Goal: Transaction & Acquisition: Purchase product/service

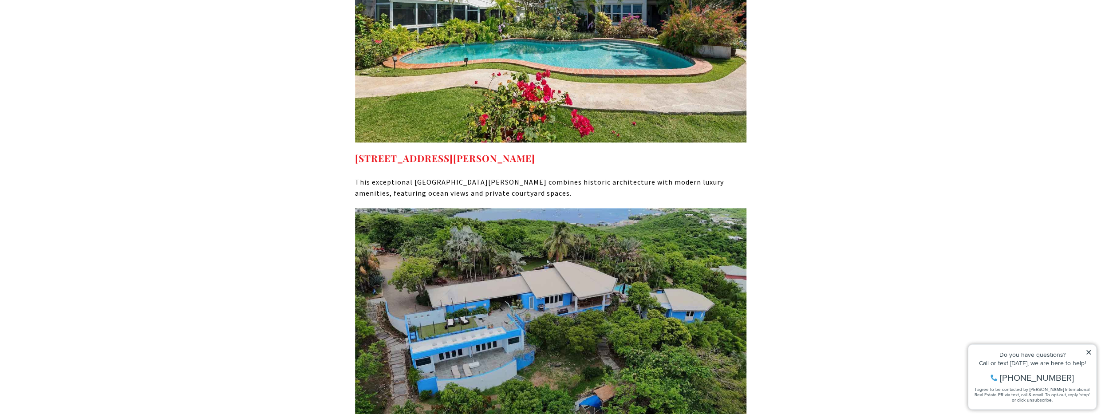
scroll to position [4963, 0]
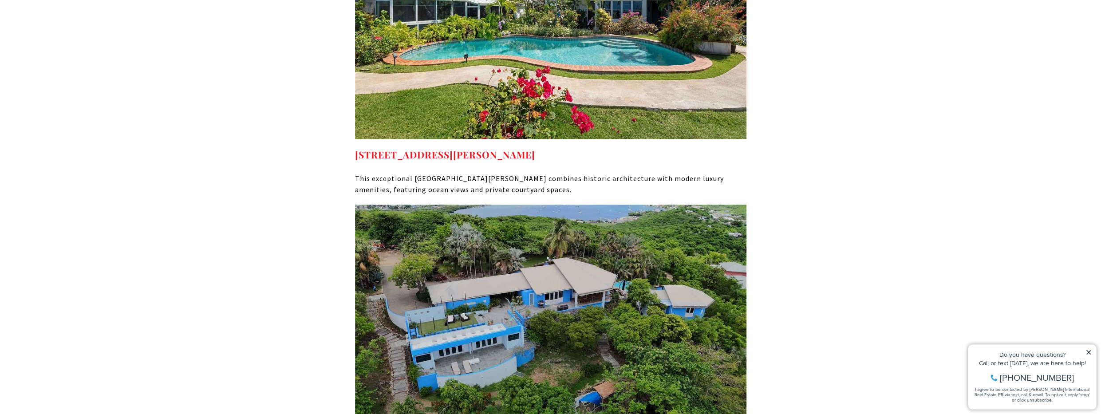
click at [570, 205] on img at bounding box center [551, 315] width 392 height 220
click at [480, 148] on strong "2 Almendro, San Juan, PR 00913" at bounding box center [445, 154] width 180 height 12
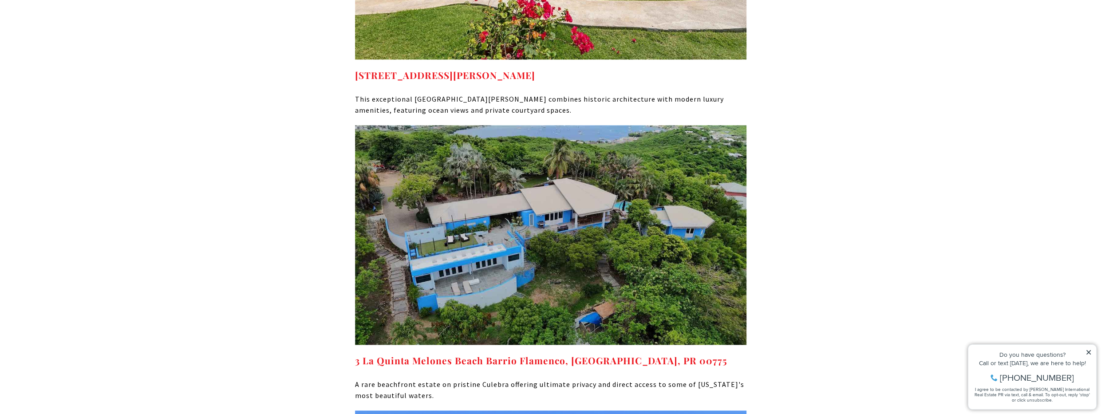
scroll to position [5044, 0]
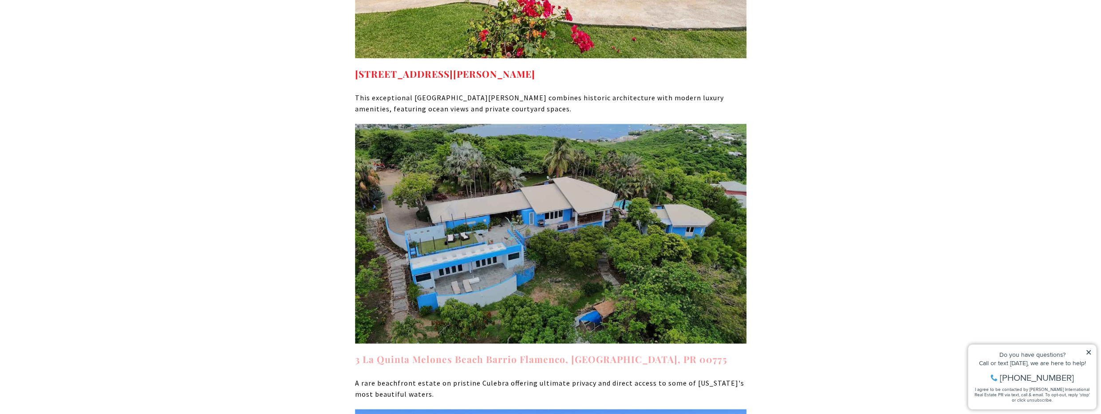
click at [543, 353] on strong "3 La Quinta Melones Beach Barrio Flamenco, Culebra, PR 00775" at bounding box center [541, 359] width 372 height 12
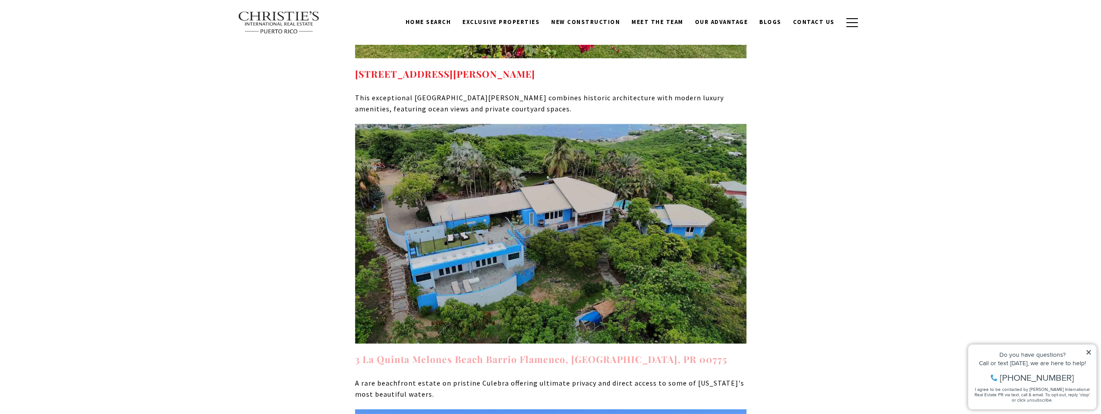
click at [475, 353] on strong "3 La Quinta Melones Beach Barrio Flamenco, Culebra, PR 00775" at bounding box center [541, 359] width 372 height 12
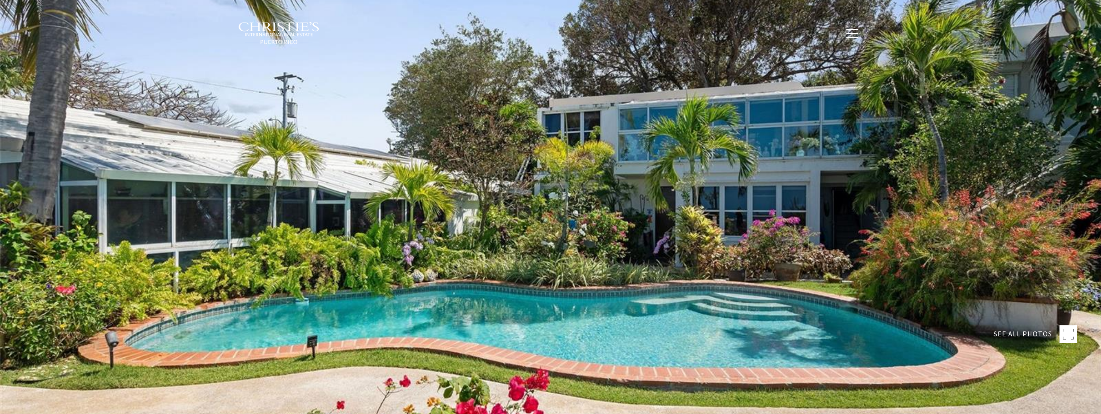
type input "**********"
type input "***"
type input "**********"
type input "**"
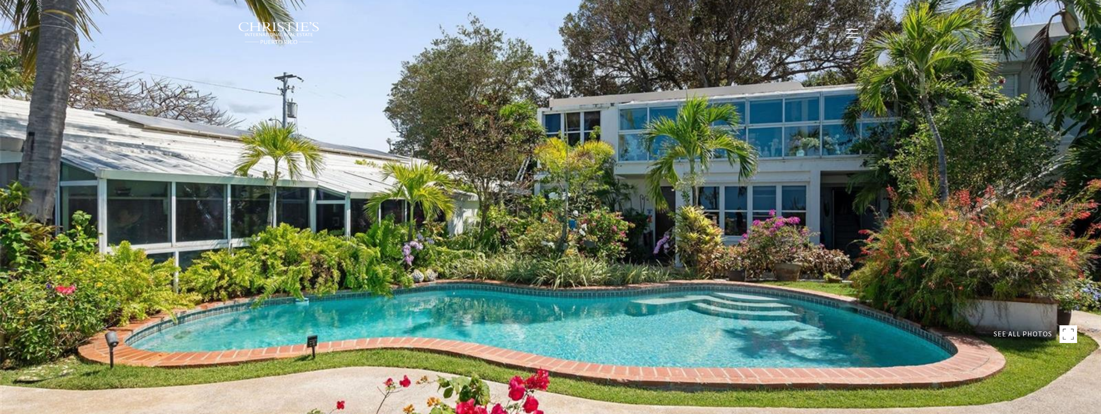
type input "********"
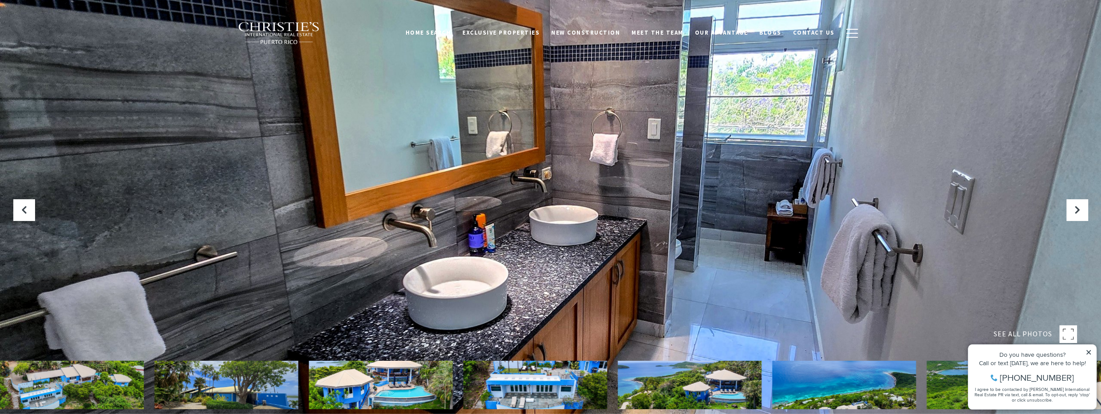
click at [792, 216] on div at bounding box center [550, 207] width 1101 height 414
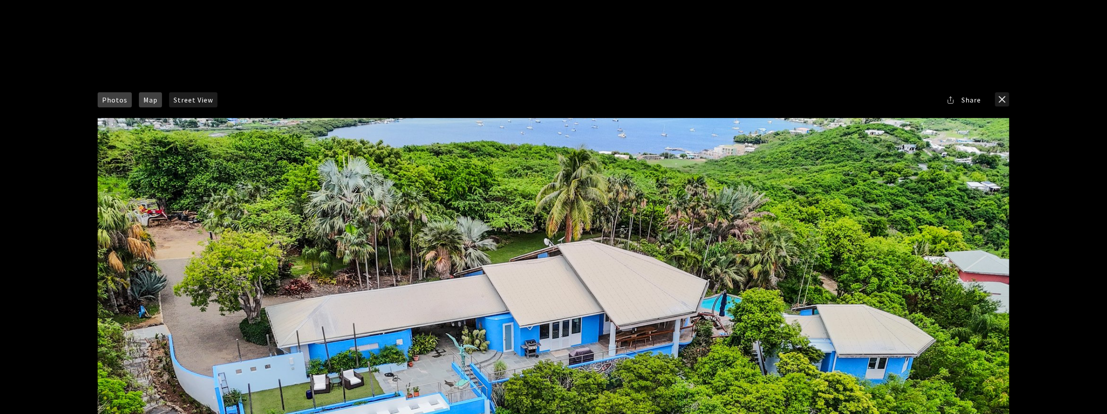
click at [146, 96] on span "Map" at bounding box center [150, 99] width 14 height 7
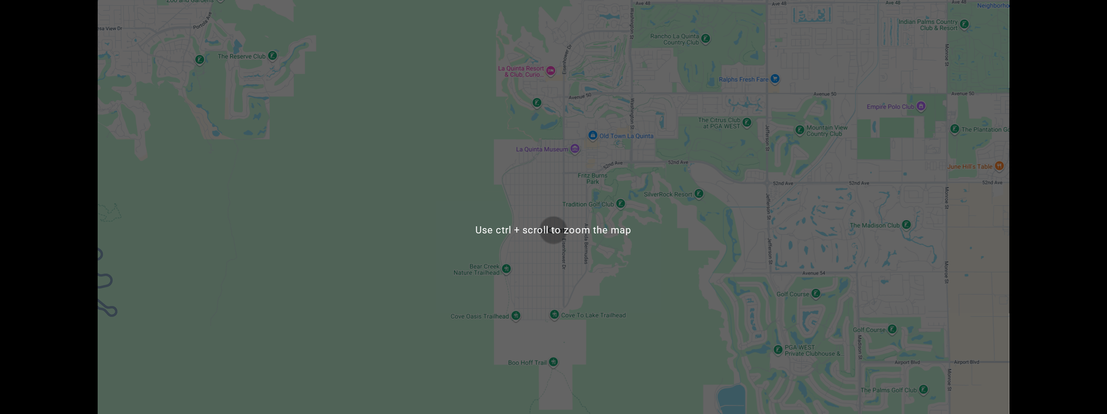
scroll to position [161, 0]
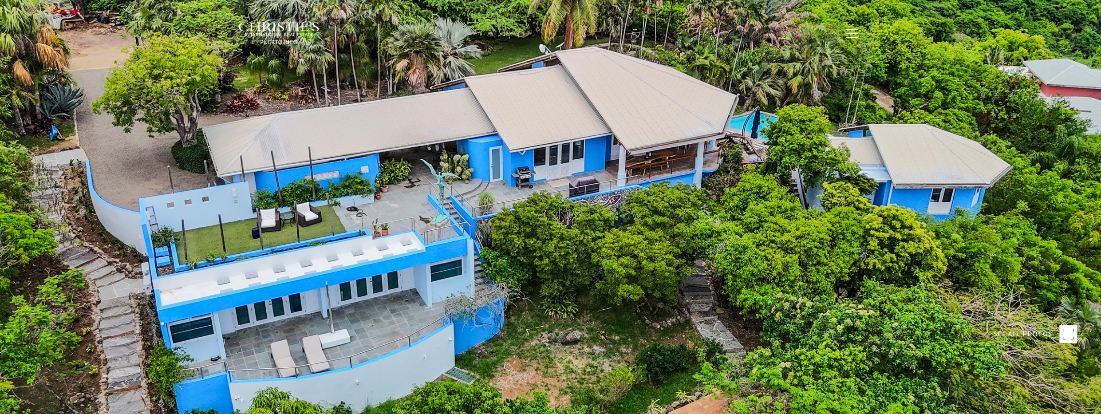
type input "**********"
type input "********"
type input "***"
type input "**********"
type input "**"
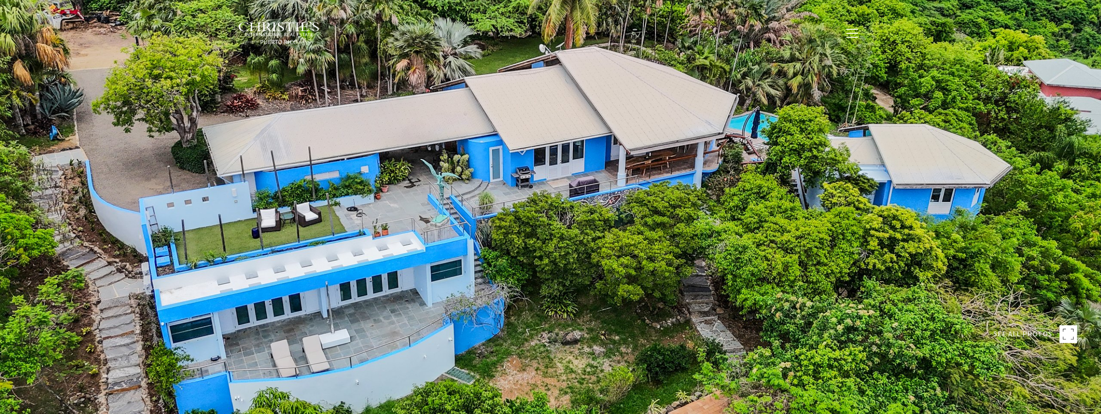
type input "********"
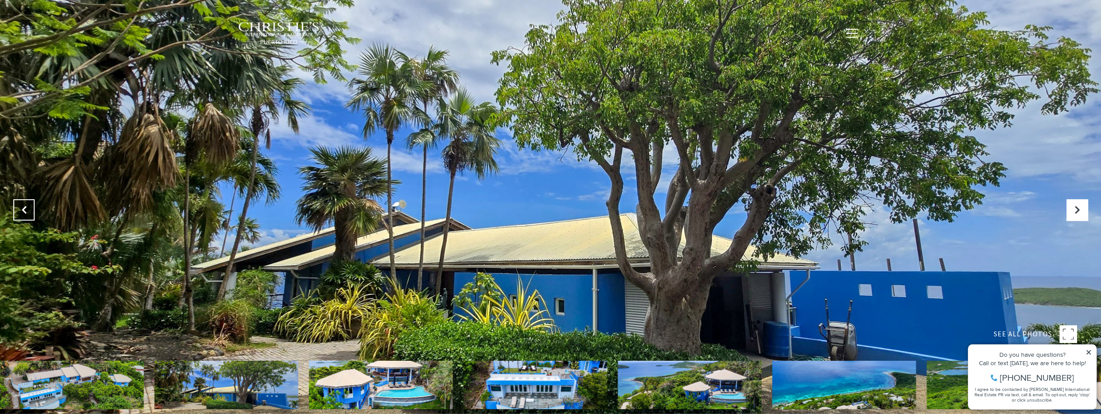
click at [28, 208] on icon "Previous Slide" at bounding box center [24, 210] width 9 height 9
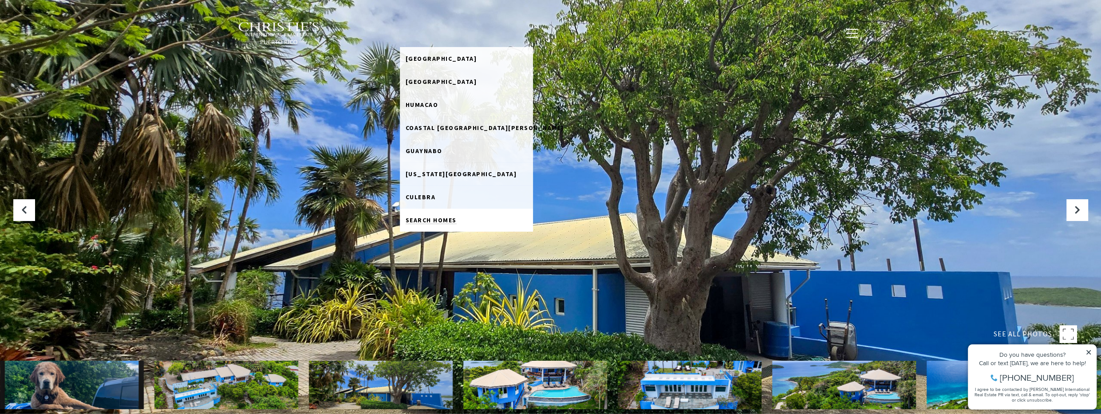
click at [457, 218] on span "Search Homes" at bounding box center [431, 220] width 51 height 8
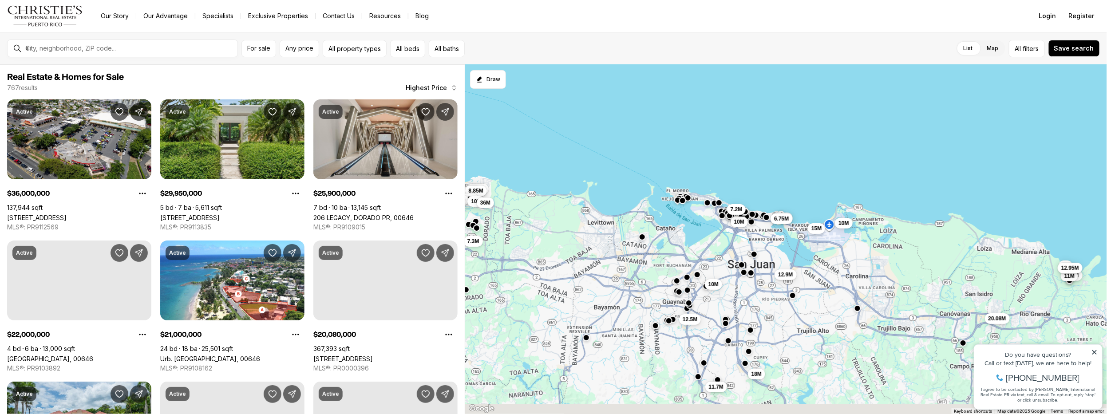
drag, startPoint x: 625, startPoint y: 257, endPoint x: 593, endPoint y: 229, distance: 41.8
click at [593, 229] on div "10M 10M 10M 15M 9.9M 11M 12.9M 9M 12.95M 20.08M 11.7M 18M 7.2M 6.5M 6.75M 7.2M …" at bounding box center [786, 240] width 642 height 350
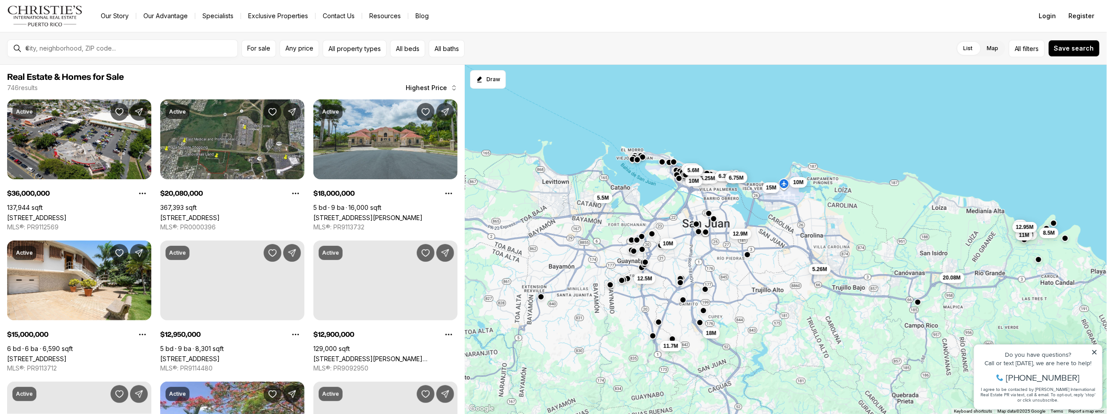
drag, startPoint x: 575, startPoint y: 227, endPoint x: 532, endPoint y: 177, distance: 66.4
click at [532, 177] on div "10M 5.25M 10M 10M 15M 9.9M 5.26M 11M 12.9M 9M 12.95M 20.08M 11.7M 18M 7.2M 5.6M…" at bounding box center [786, 240] width 642 height 350
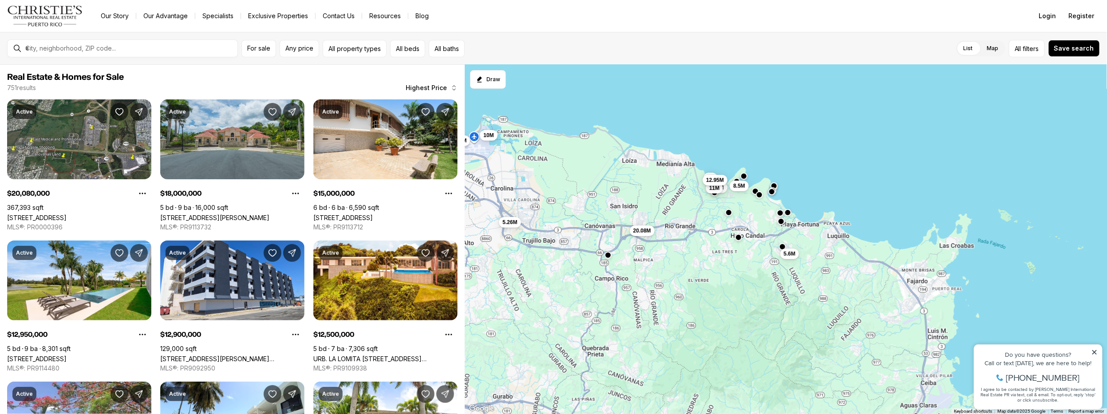
drag, startPoint x: 881, startPoint y: 222, endPoint x: 566, endPoint y: 190, distance: 316.3
click at [566, 190] on div "10M 10M 10M 15M 9.9M 5.26M 11M 12.9M 9M 12.95M 20.08M 11.7M 18M 7.2M 5.6M 5.2M …" at bounding box center [786, 240] width 642 height 350
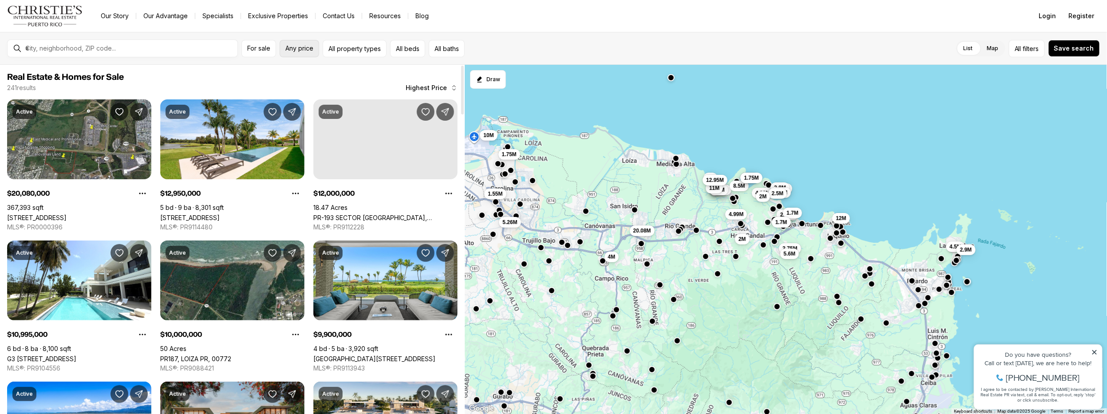
click at [295, 51] on span "Any price" at bounding box center [299, 48] width 28 height 7
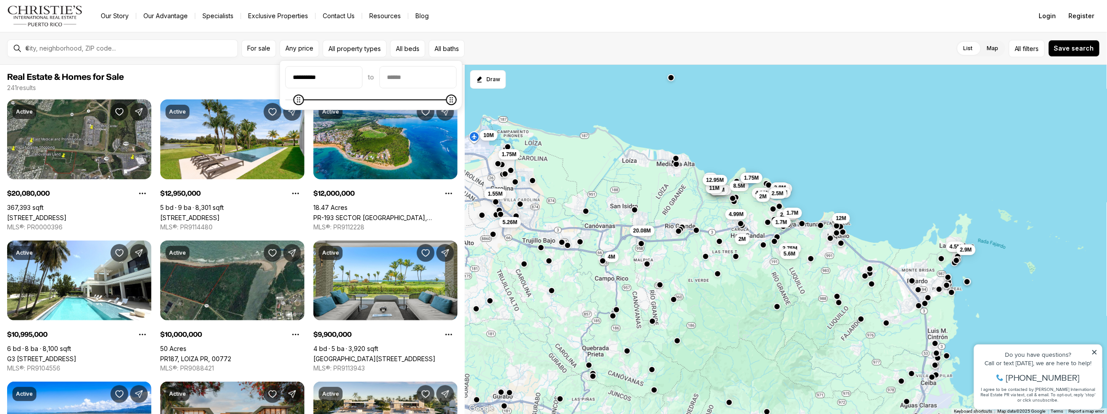
type input "**********"
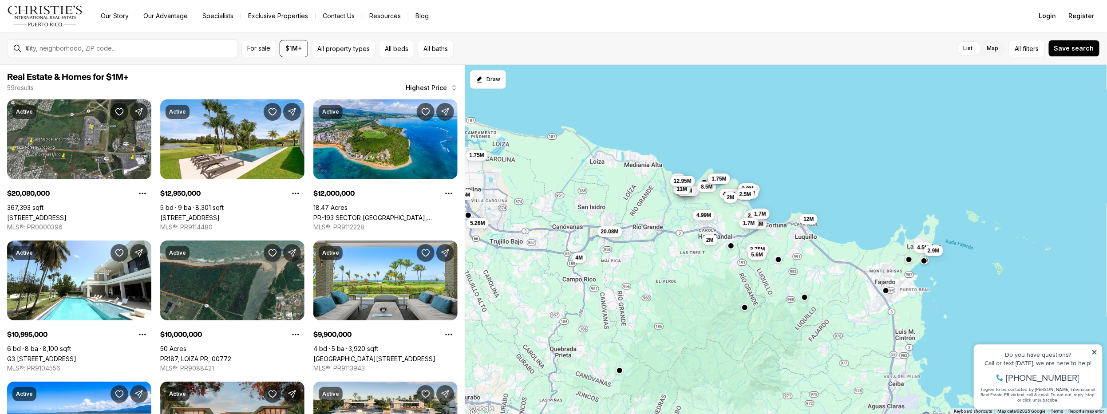
drag, startPoint x: 712, startPoint y: 261, endPoint x: 679, endPoint y: 262, distance: 33.3
click at [679, 262] on div "10M 3.6M 9.9M 3.3M 3.15M 2.9M 5.26M 11M 9M 12.95M 20.08M 4M 8.5M 2.5M 4.99M 4.9…" at bounding box center [786, 240] width 642 height 350
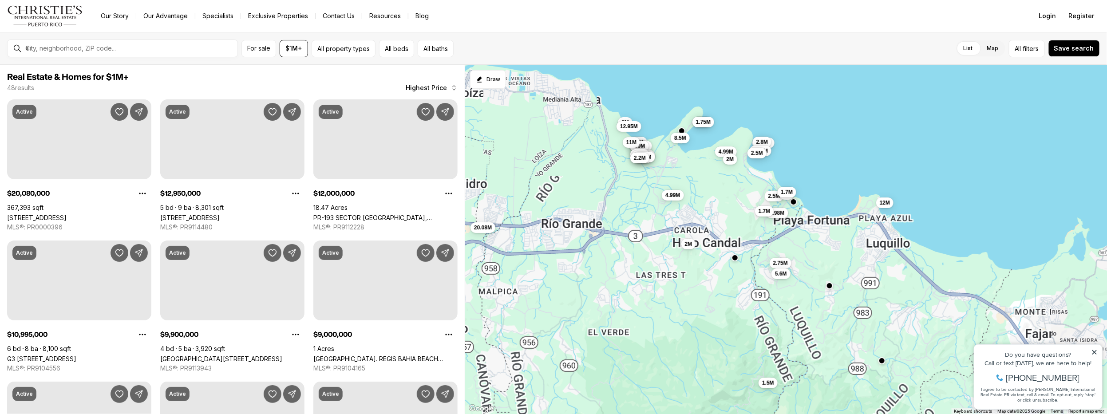
drag, startPoint x: 686, startPoint y: 244, endPoint x: 641, endPoint y: 274, distance: 53.7
click at [641, 274] on div "3.6M 9.9M 3.3M 3.15M 2.9M 11M 9M 12.95M 20.08M 4M 8.5M 2.5M 4.99M 4.99M 2.95M 2…" at bounding box center [786, 240] width 642 height 350
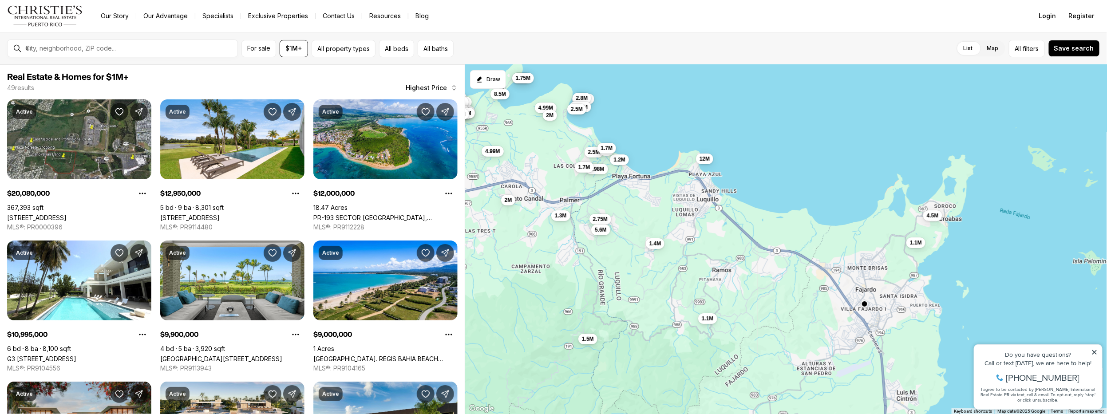
drag, startPoint x: 696, startPoint y: 297, endPoint x: 513, endPoint y: 253, distance: 188.5
click at [513, 253] on div "3.6M 9.9M 3.3M 3.15M 2.9M 11M 9M 12.95M 20.08M 8.5M 2.5M 4.99M 4.99M 2.95M 2.8M…" at bounding box center [786, 240] width 642 height 350
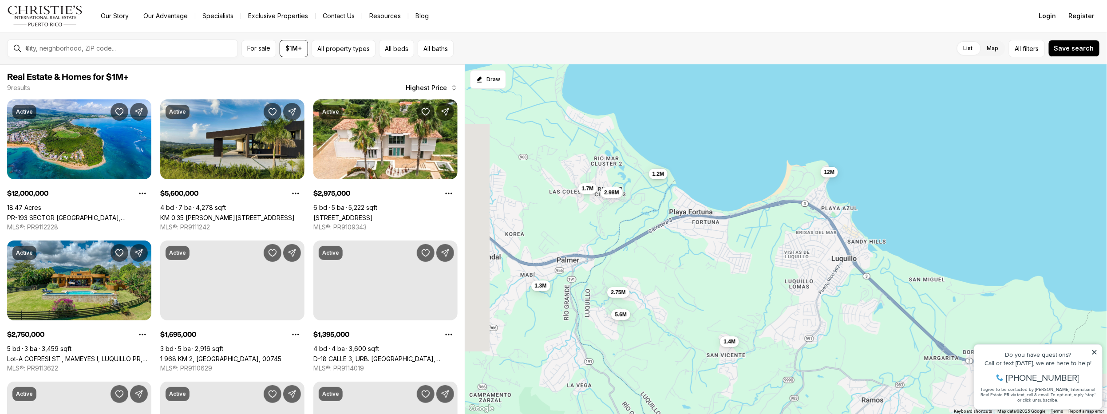
drag, startPoint x: 598, startPoint y: 230, endPoint x: 623, endPoint y: 332, distance: 105.1
click at [623, 332] on div "2.98M 2.75M 5.6M 1.4M 1.1M 1.2M 12M 1.7M 1.3M" at bounding box center [786, 240] width 642 height 350
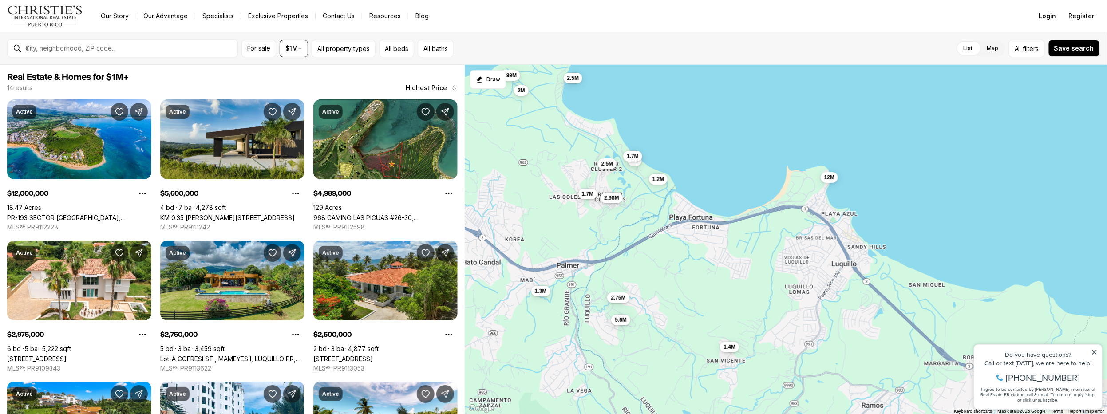
drag, startPoint x: 600, startPoint y: 238, endPoint x: 600, endPoint y: 244, distance: 6.2
click at [600, 244] on div "2.98M 2.75M 5.6M 1.4M 1.2M 12M 1.7M 1.3M 4.99M 2.5M 2.5M 2M 2M 1.7M" at bounding box center [786, 240] width 642 height 350
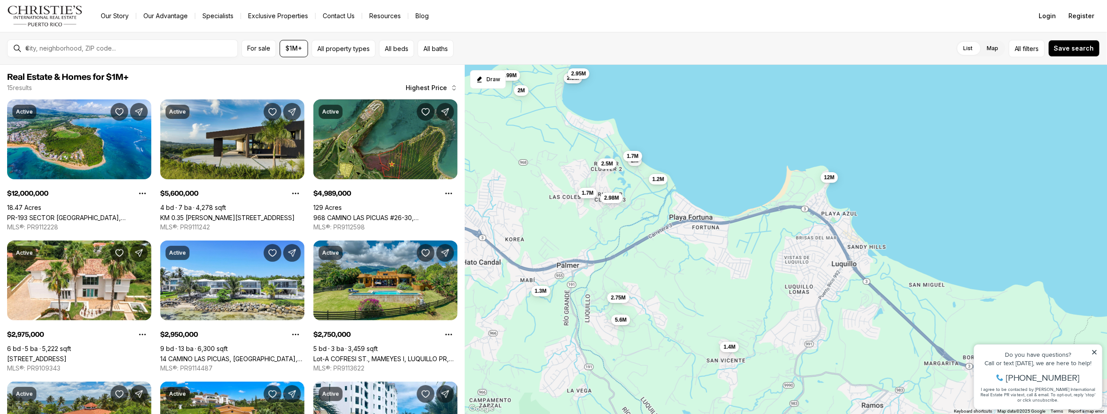
click at [588, 192] on span "1.7M" at bounding box center [587, 193] width 12 height 7
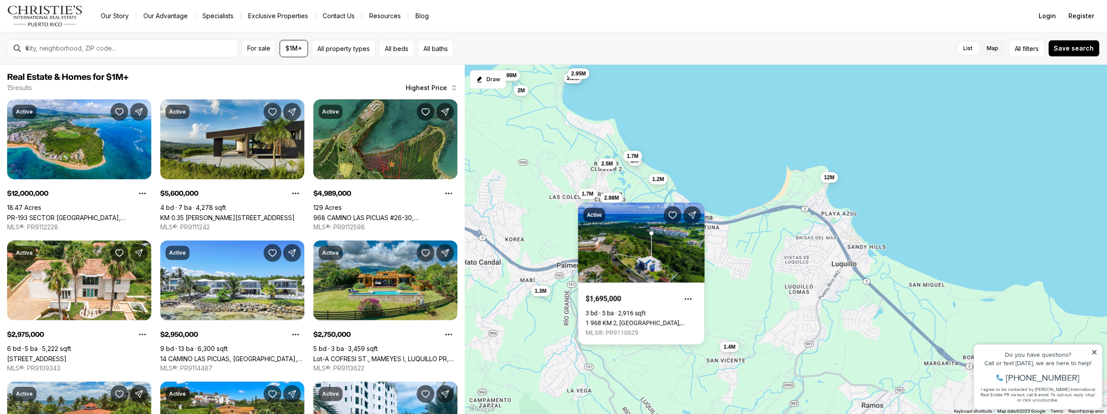
click at [615, 199] on div "Active $1,695,000 3 bd 5 ba 2,916 sqft 1 968 KM 2, RIO GRANDE PR, 00745 MLS®: P…" at bounding box center [641, 268] width 127 height 153
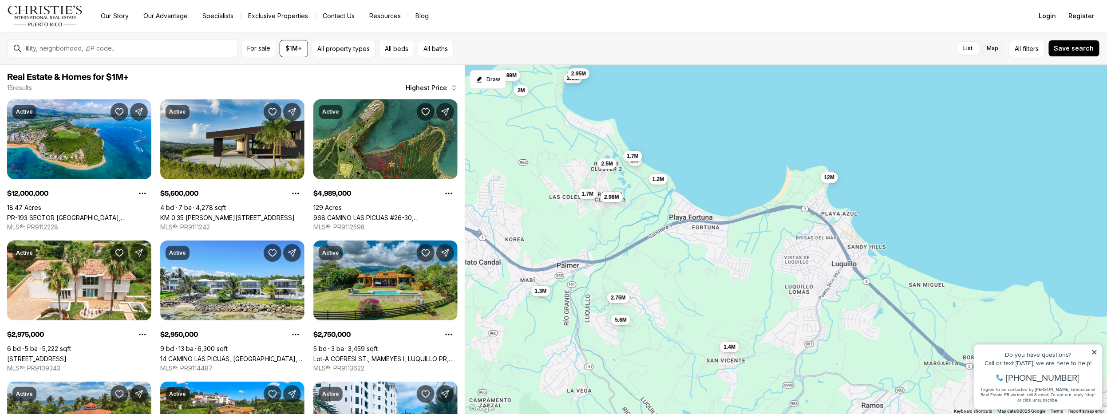
click at [614, 199] on span "2.98M" at bounding box center [611, 197] width 15 height 7
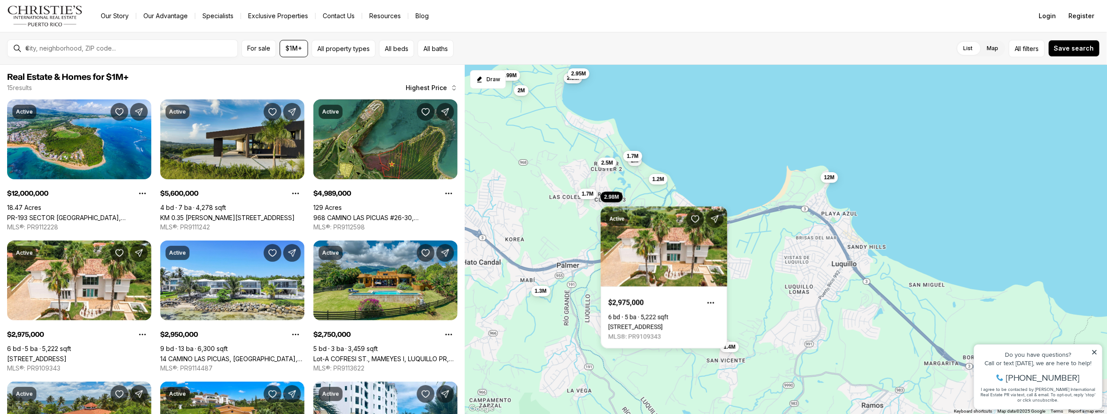
click at [607, 163] on span "2.5M" at bounding box center [607, 162] width 12 height 7
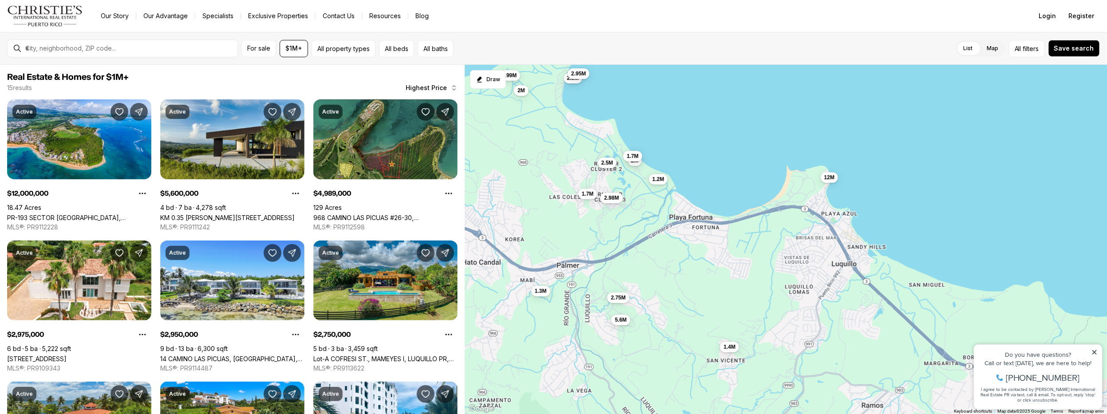
click at [607, 163] on span "2.5M" at bounding box center [607, 162] width 12 height 7
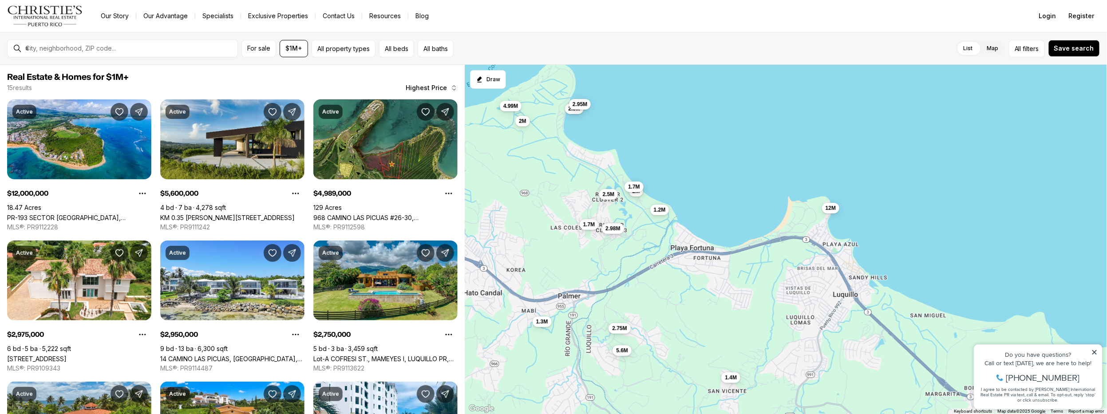
drag, startPoint x: 567, startPoint y: 158, endPoint x: 567, endPoint y: 186, distance: 28.0
click at [568, 191] on div "2.98M 2.75M 5.6M 1.4M 1.2M 12M 1.7M 1.3M 4.99M 2.5M 2.5M 2M 2M 1.7M 2.95M" at bounding box center [786, 240] width 642 height 350
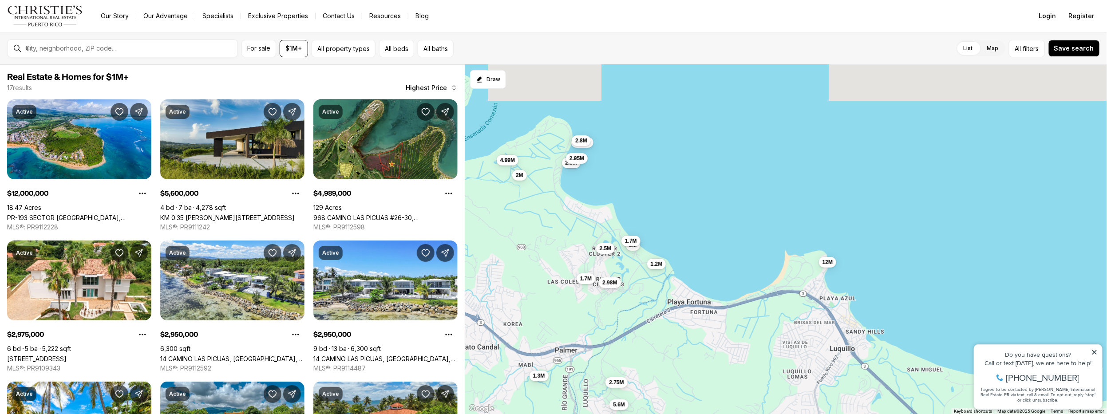
drag, startPoint x: 538, startPoint y: 174, endPoint x: 536, endPoint y: 230, distance: 56.0
click at [536, 230] on div "2.98M 2.75M 5.6M 1.4M 1.2M 12M 1.7M 1.3M 4.99M 2.5M 2.5M 2M 2M 1.7M 2.95M 2.95M…" at bounding box center [786, 240] width 642 height 350
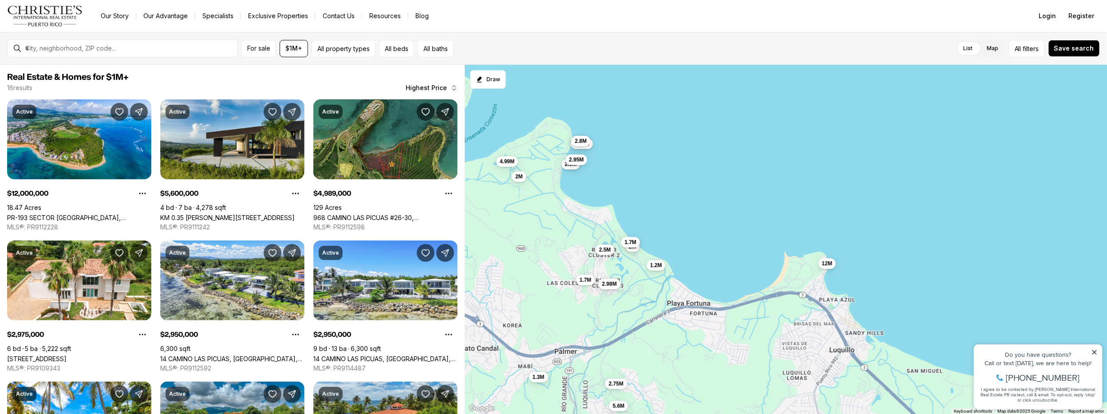
click at [583, 138] on span "2.8M" at bounding box center [581, 141] width 12 height 7
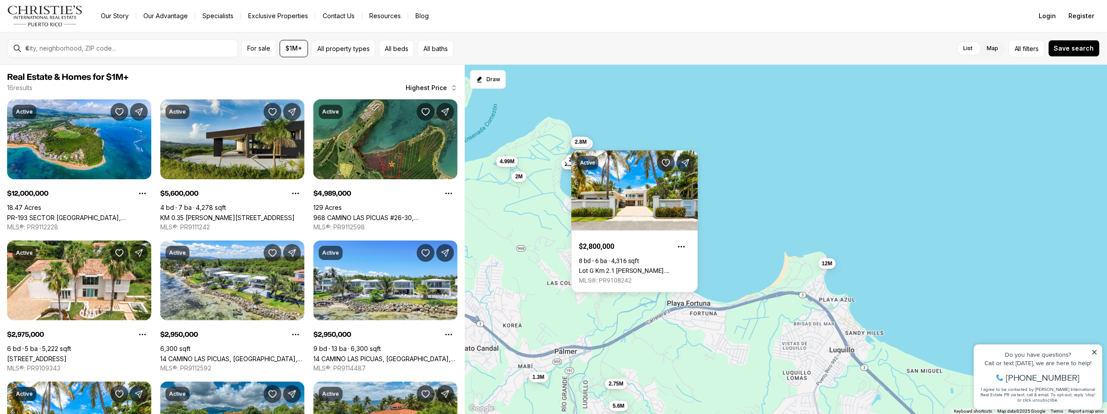
click at [588, 146] on div "Active $2,800,000 8 bd 6 ba 4,316 sqft Lot G Km 2.1 Carr. 968 LAS PICUAS, RIO G…" at bounding box center [634, 216] width 127 height 153
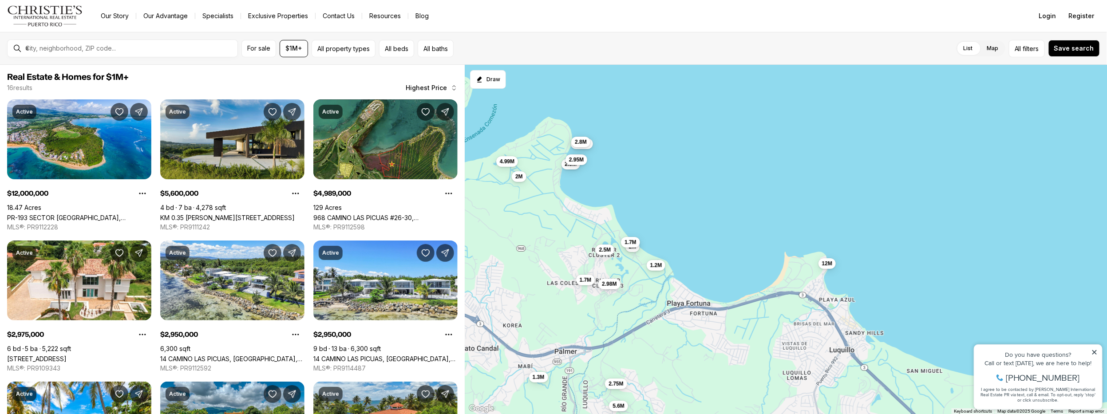
click at [588, 146] on button "2.95M" at bounding box center [582, 143] width 22 height 11
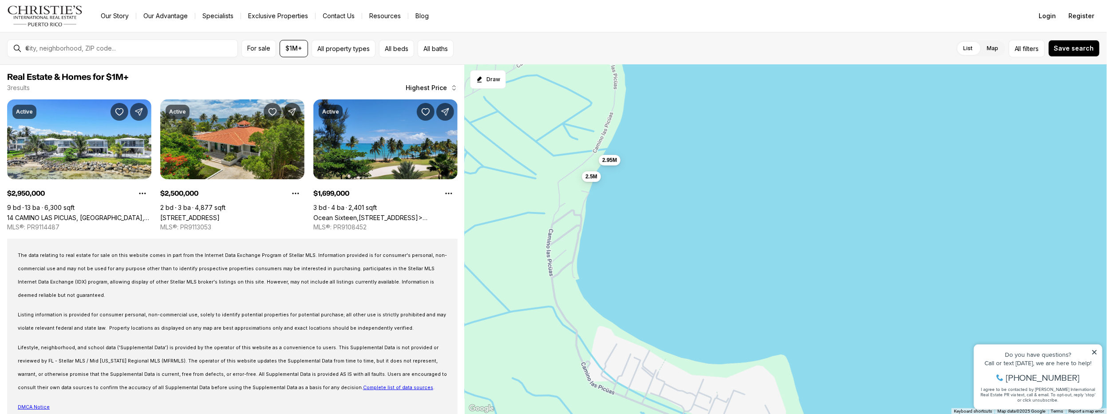
drag, startPoint x: 624, startPoint y: 166, endPoint x: 593, endPoint y: 239, distance: 79.4
click at [594, 238] on div "2.5M 1.7M 2.95M" at bounding box center [786, 240] width 642 height 350
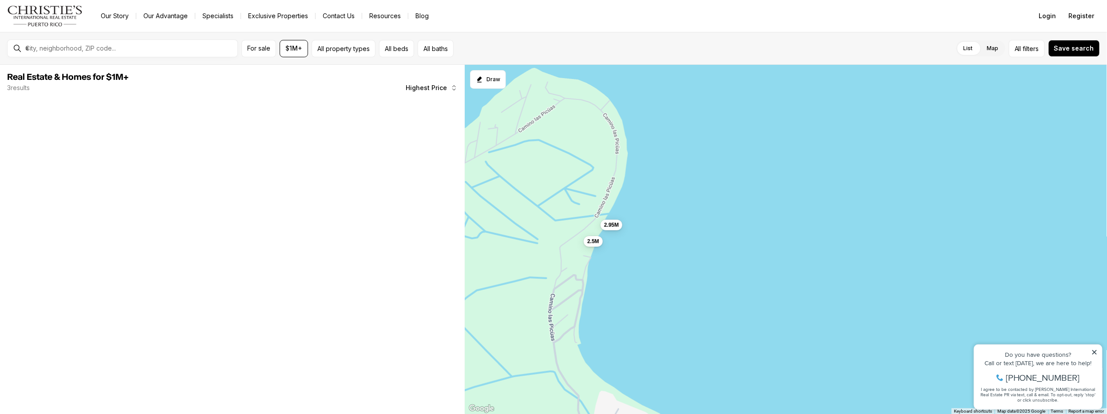
drag, startPoint x: 736, startPoint y: 84, endPoint x: 737, endPoint y: 148, distance: 63.9
click at [737, 148] on div "2.5M 2.95M" at bounding box center [786, 240] width 642 height 350
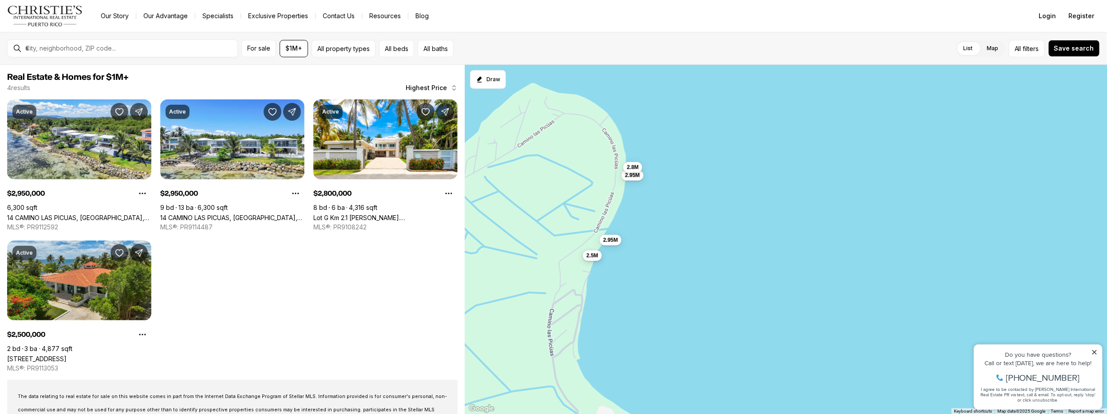
click at [593, 255] on span "2.5M" at bounding box center [592, 255] width 12 height 7
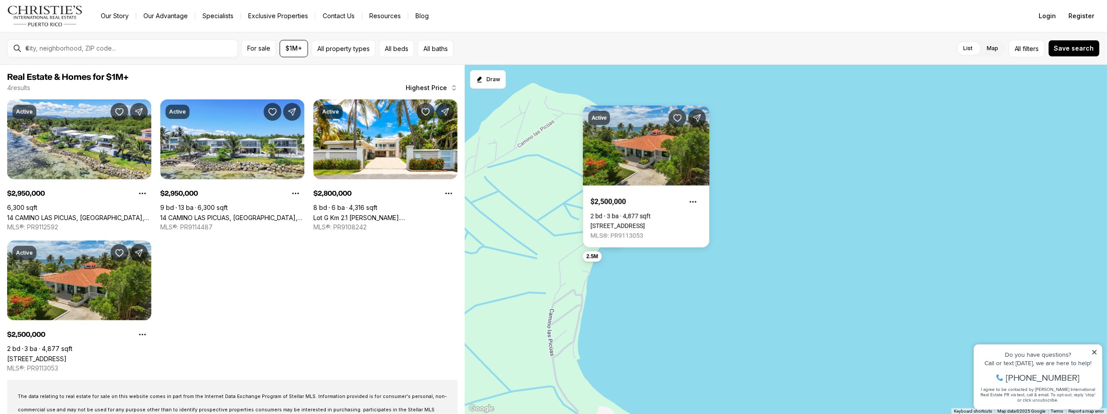
click at [656, 260] on div "2.5M 2.95M 2.95M 2.8M" at bounding box center [786, 240] width 642 height 350
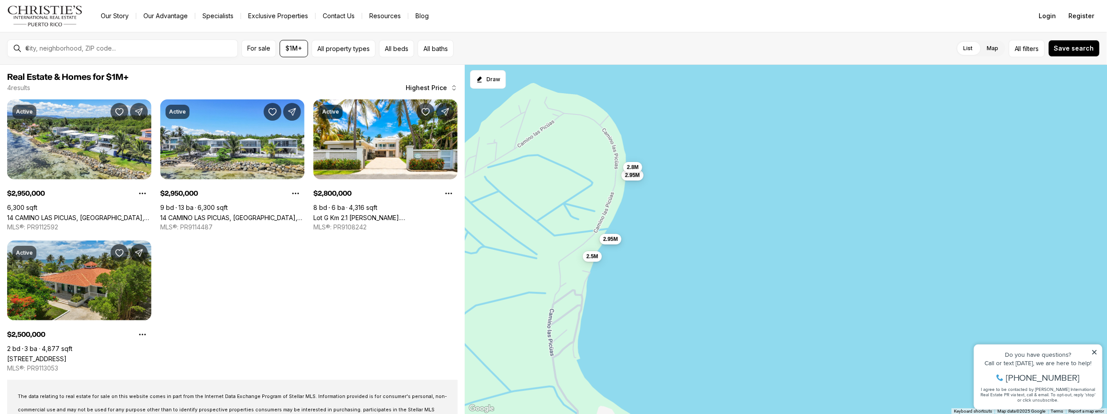
click at [612, 237] on span "2.95M" at bounding box center [610, 239] width 15 height 7
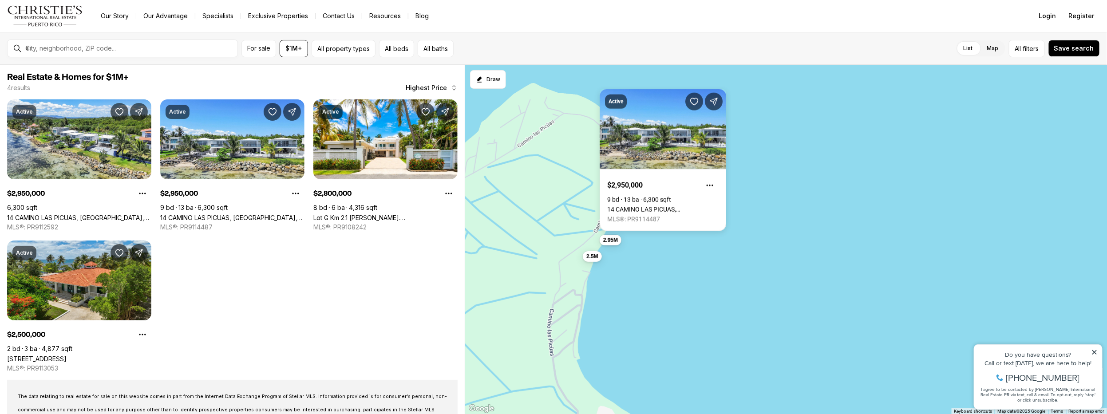
click at [673, 253] on div "2.5M 2.95M 2.95M 2.8M" at bounding box center [786, 240] width 642 height 350
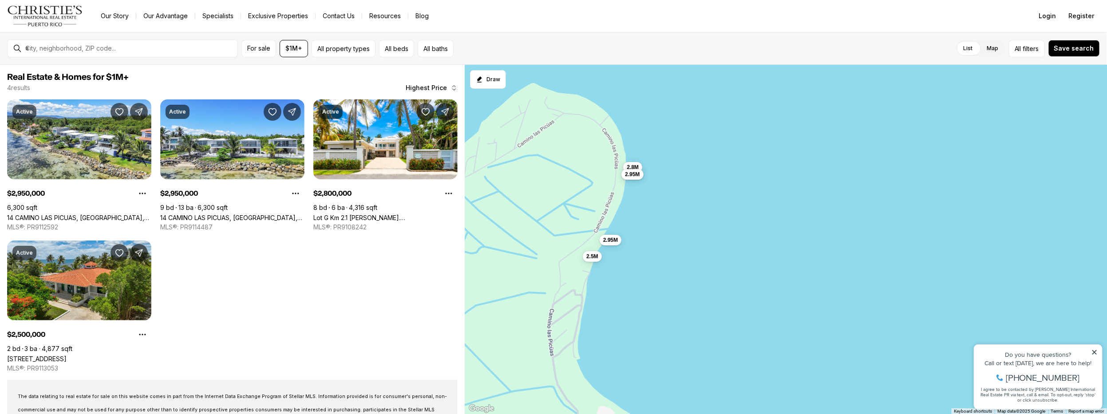
click at [629, 174] on span "2.95M" at bounding box center [632, 174] width 15 height 7
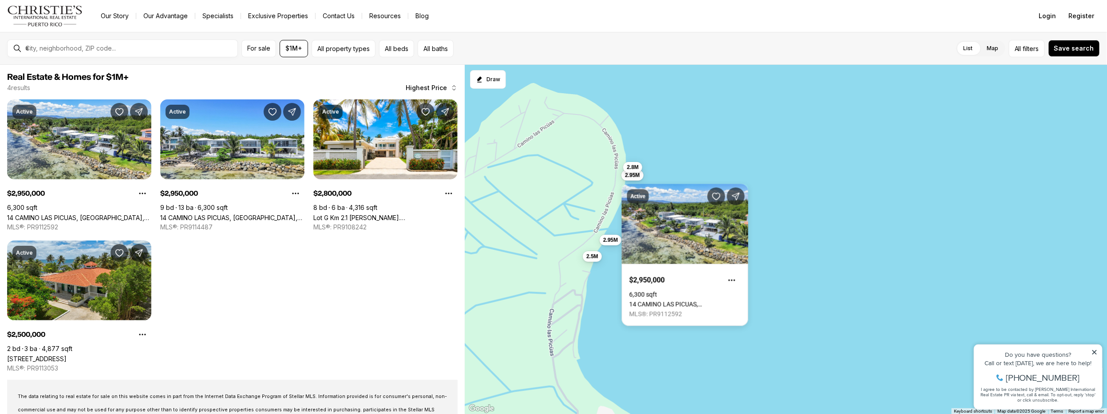
click at [673, 162] on div "2.5M 2.95M 2.95M 2.8M" at bounding box center [786, 240] width 642 height 350
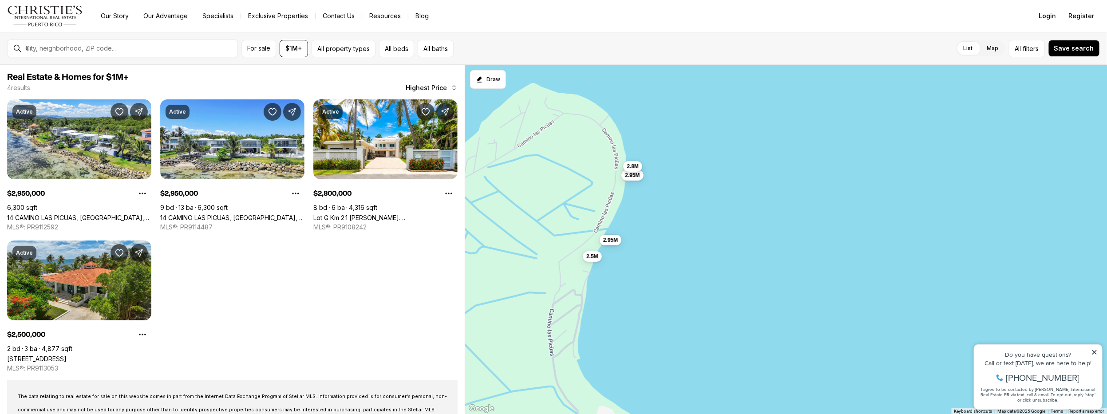
click at [633, 164] on span "2.8M" at bounding box center [633, 166] width 12 height 7
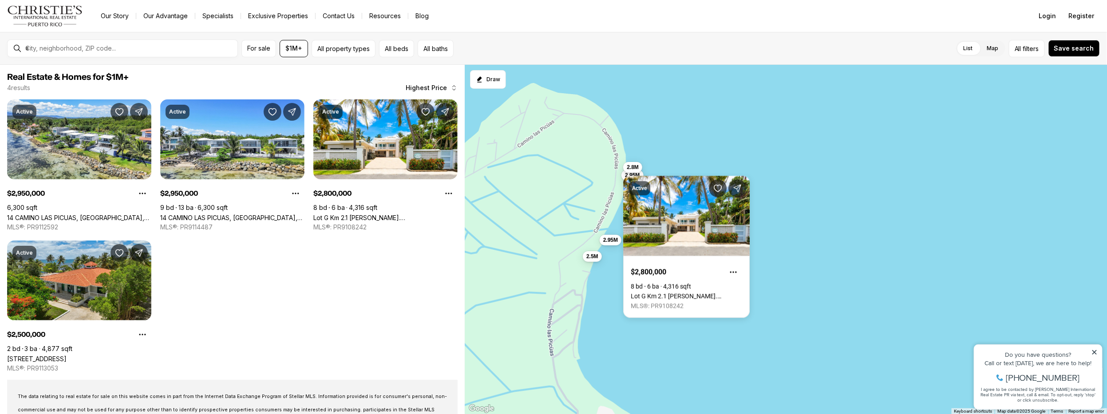
click at [735, 360] on div "2.5M 2.95M 2.95M 2.8M" at bounding box center [786, 240] width 642 height 350
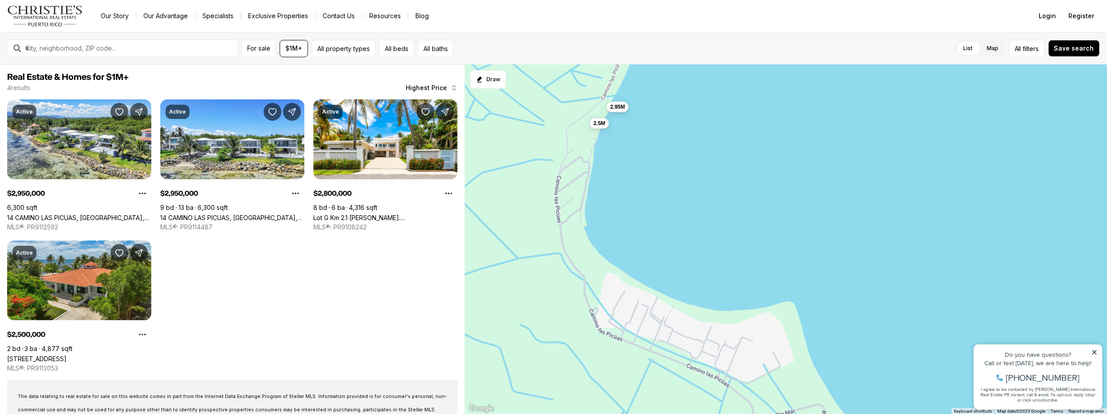
drag, startPoint x: 559, startPoint y: 346, endPoint x: 566, endPoint y: 211, distance: 134.7
click at [566, 211] on div "2.5M 2.95M 2.95M 2.8M" at bounding box center [786, 240] width 642 height 350
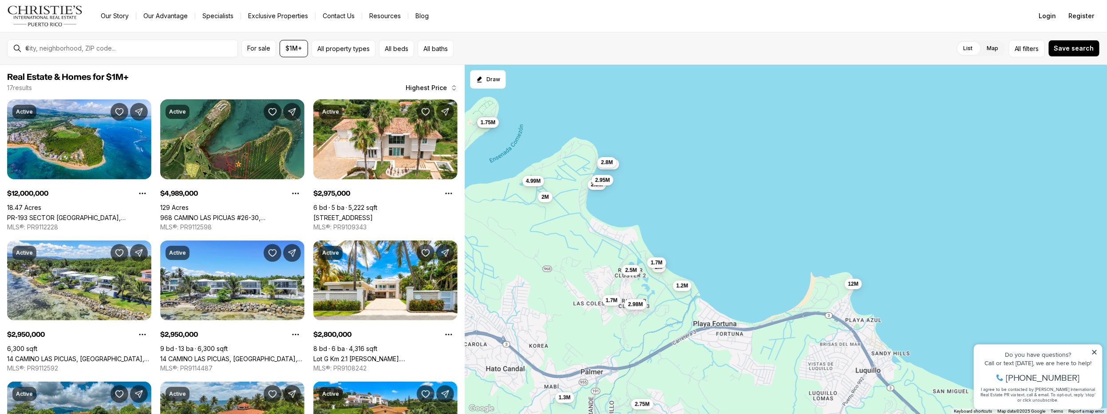
click at [534, 180] on span "4.99M" at bounding box center [533, 181] width 15 height 7
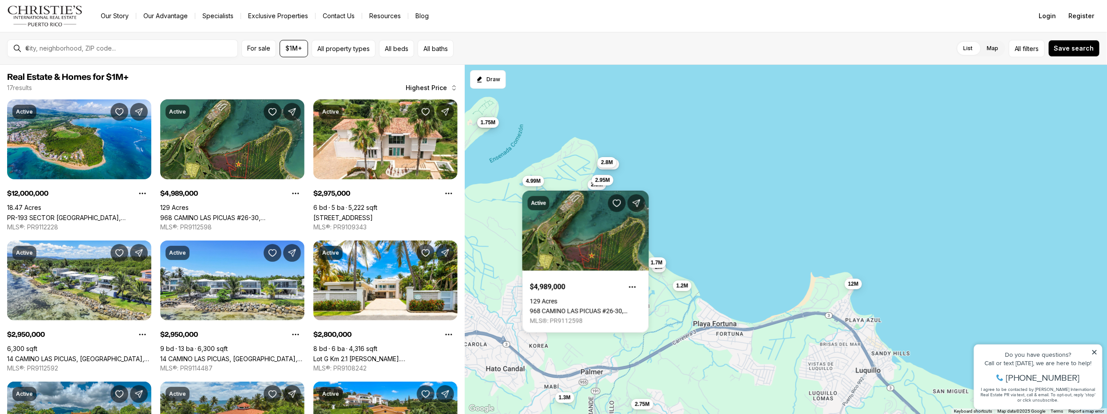
click at [534, 180] on div "Active $4,989,000 129 Acres 968 CAMINO LAS PICUAS #26-30, RIO GRANDE PR, 00745 …" at bounding box center [585, 256] width 127 height 153
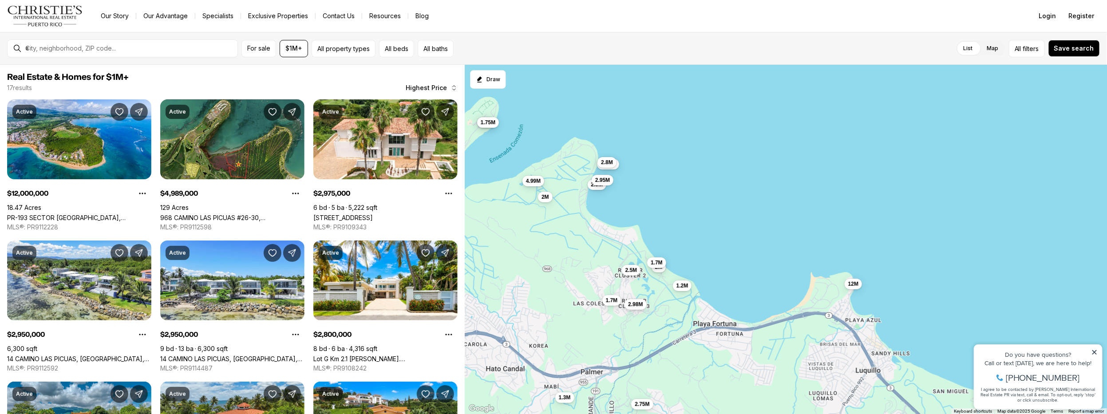
click at [534, 180] on span "4.99M" at bounding box center [533, 181] width 15 height 7
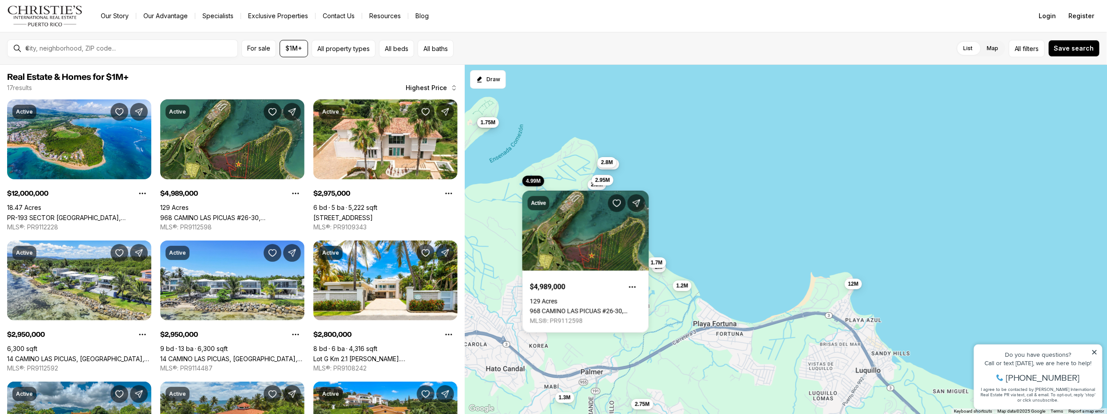
click at [566, 171] on div "2.5M 2.95M 12M 4.99M 2.98M 2.95M 2.8M 2.75M 2.5M 2.5M 1.75M 2M 2M 1.7M 1.7M 1.3…" at bounding box center [786, 240] width 642 height 350
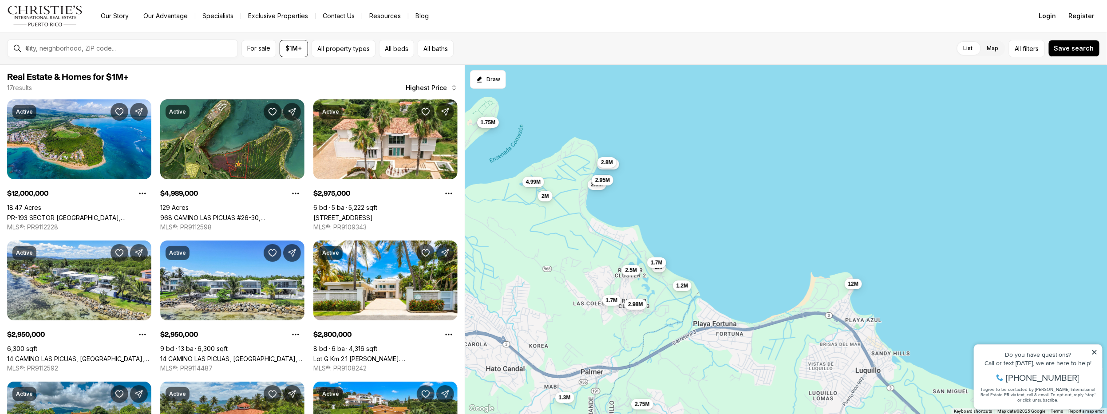
click at [550, 198] on button "2M" at bounding box center [545, 196] width 15 height 11
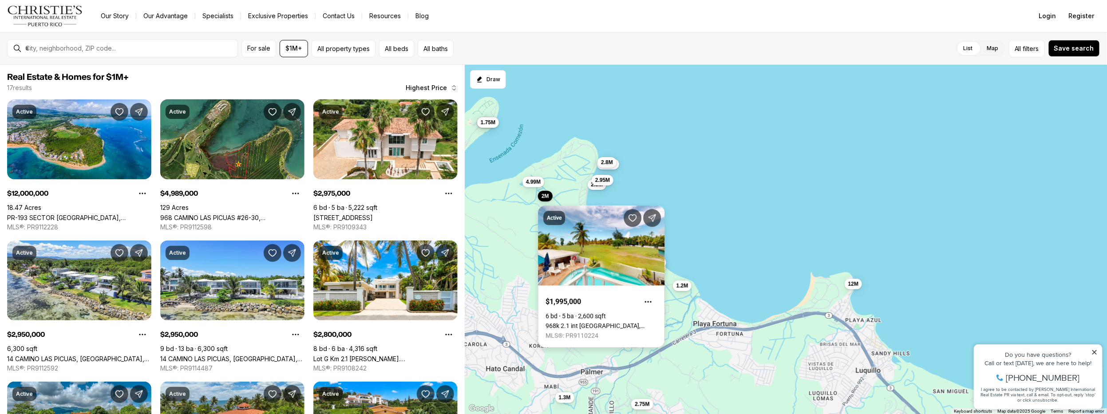
click at [582, 322] on link "968k 2.1 int [GEOGRAPHIC_DATA], [GEOGRAPHIC_DATA], 00721" at bounding box center [601, 325] width 111 height 7
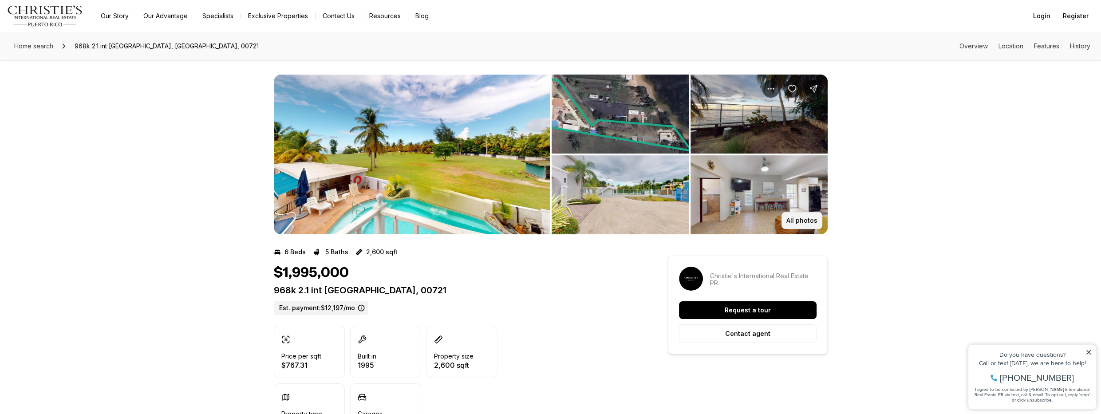
click at [803, 224] on p "All photos" at bounding box center [802, 220] width 31 height 7
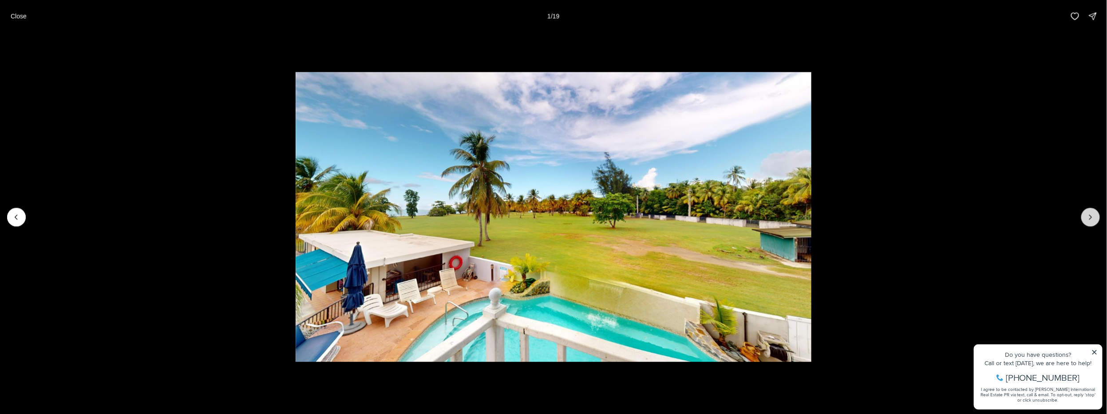
click at [1088, 218] on icon "Next slide" at bounding box center [1090, 217] width 9 height 9
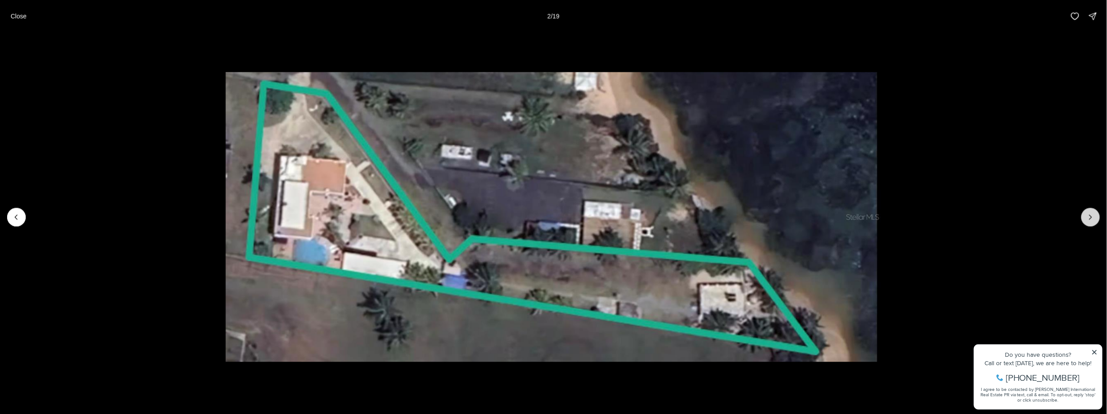
click at [1088, 218] on icon "Next slide" at bounding box center [1090, 217] width 9 height 9
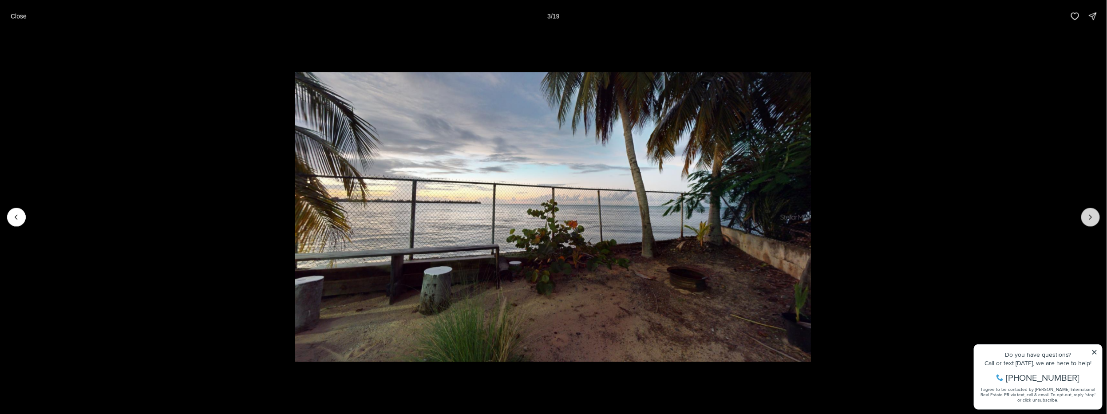
click at [1088, 218] on icon "Next slide" at bounding box center [1090, 217] width 9 height 9
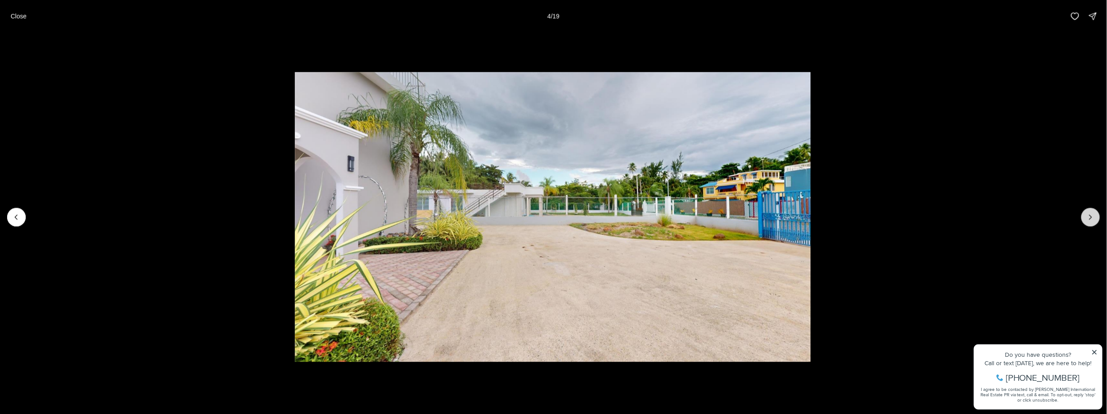
click at [1088, 218] on icon "Next slide" at bounding box center [1090, 217] width 9 height 9
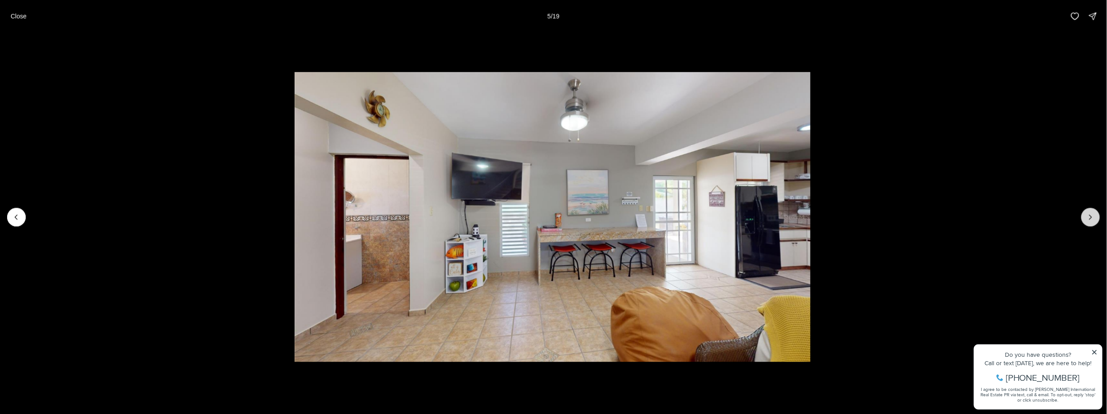
click at [1088, 218] on icon "Next slide" at bounding box center [1090, 217] width 9 height 9
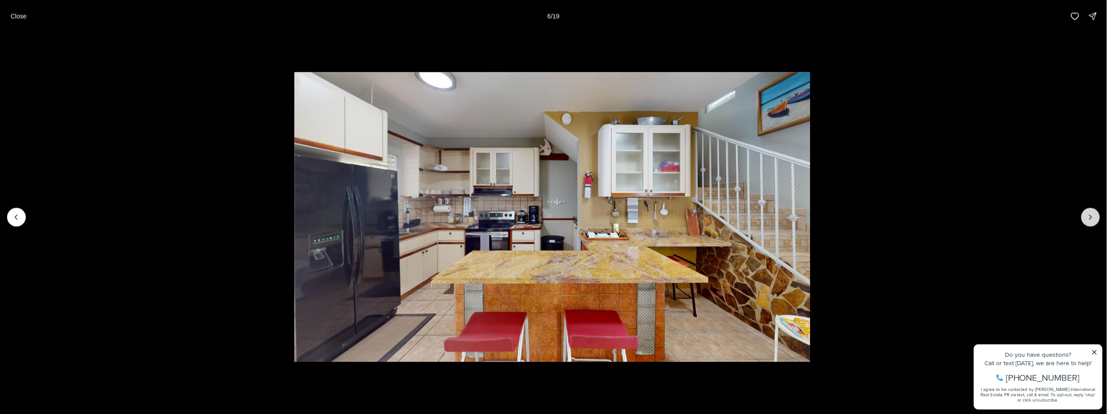
click at [1088, 218] on icon "Next slide" at bounding box center [1090, 217] width 9 height 9
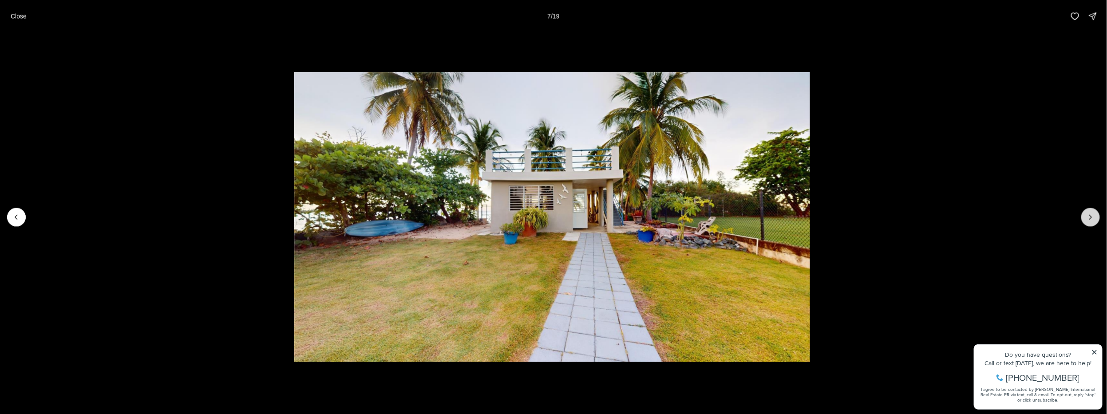
click at [1088, 218] on icon "Next slide" at bounding box center [1090, 217] width 9 height 9
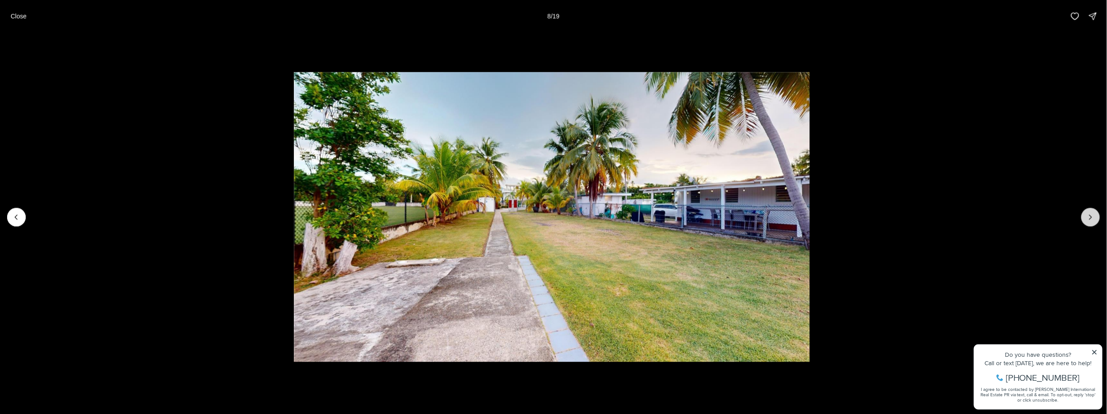
click at [1088, 218] on icon "Next slide" at bounding box center [1090, 217] width 9 height 9
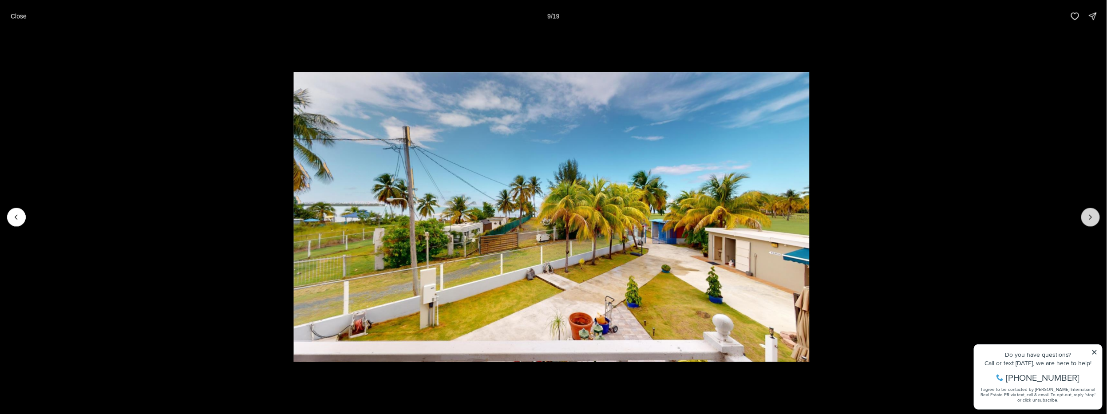
click at [1088, 218] on icon "Next slide" at bounding box center [1090, 217] width 9 height 9
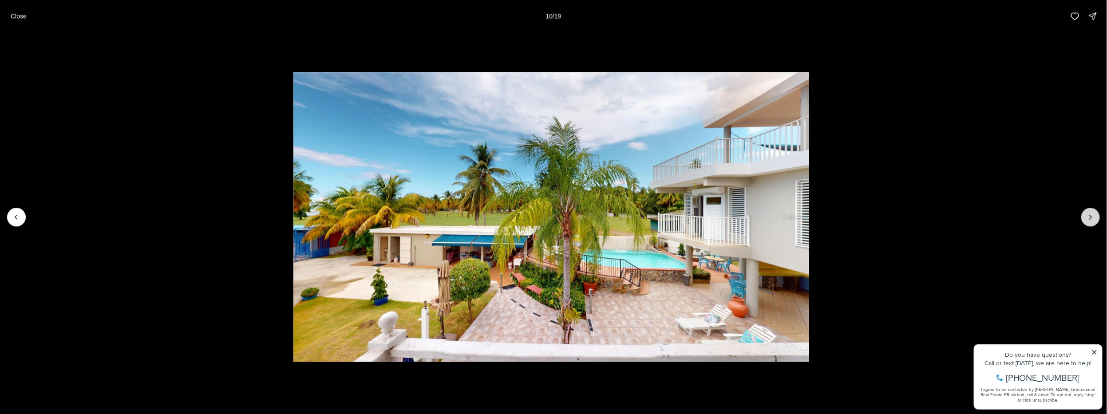
click at [1088, 218] on icon "Next slide" at bounding box center [1090, 217] width 9 height 9
